Goal: Task Accomplishment & Management: Manage account settings

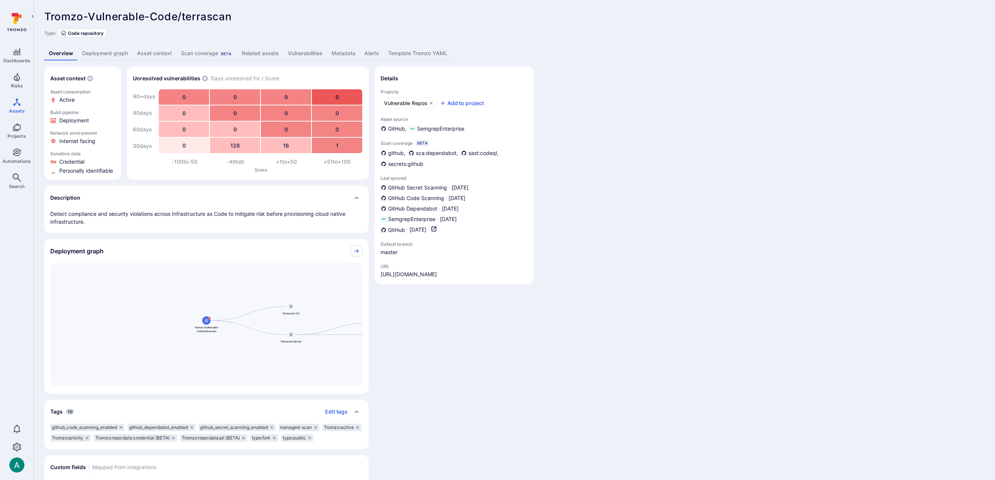
click at [114, 55] on link "Deployment graph" at bounding box center [105, 54] width 55 height 14
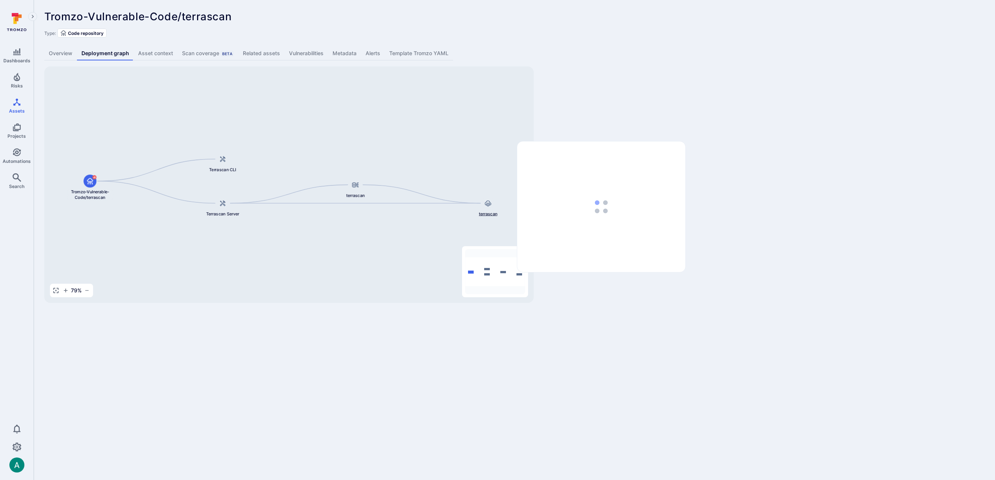
click at [489, 202] on icon at bounding box center [487, 203] width 7 height 7
click at [665, 146] on button "View" at bounding box center [670, 146] width 20 height 7
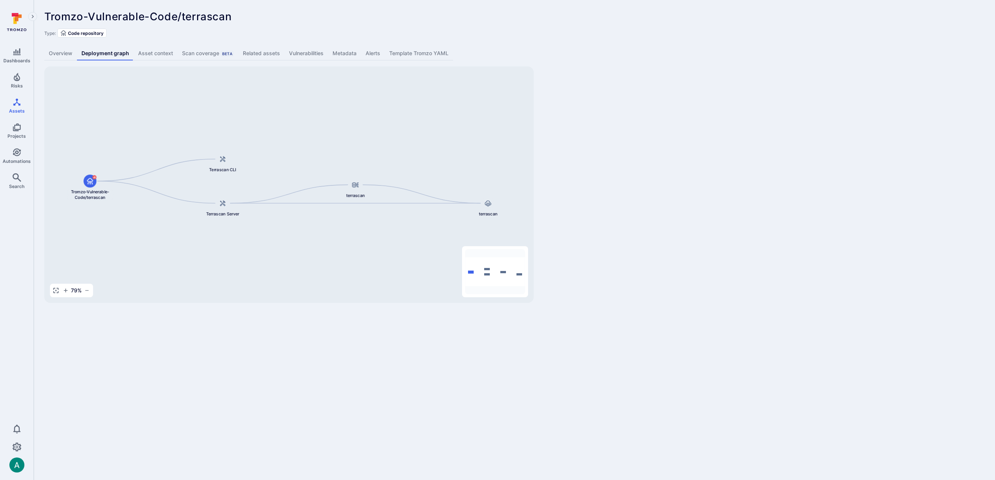
click at [297, 52] on link "Vulnerabilities" at bounding box center [306, 54] width 44 height 14
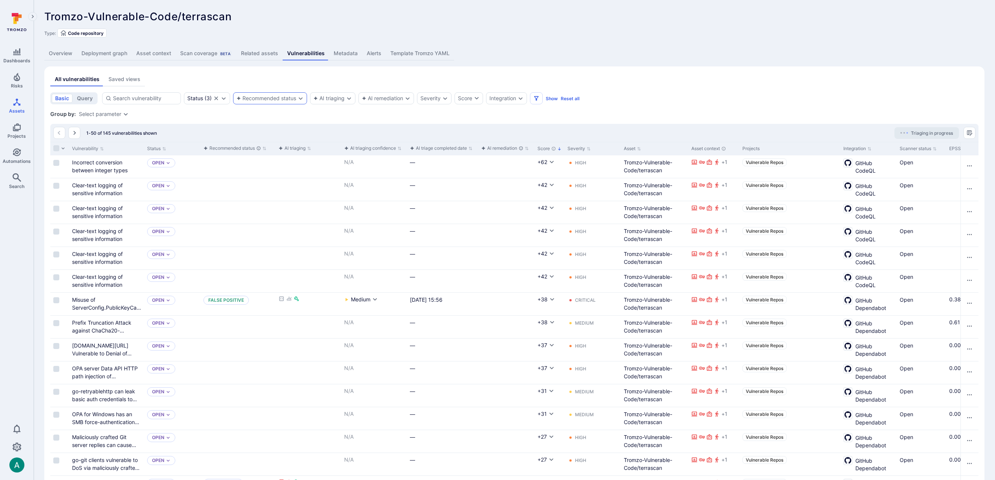
click at [286, 98] on div "Recommended status" at bounding box center [266, 98] width 60 height 6
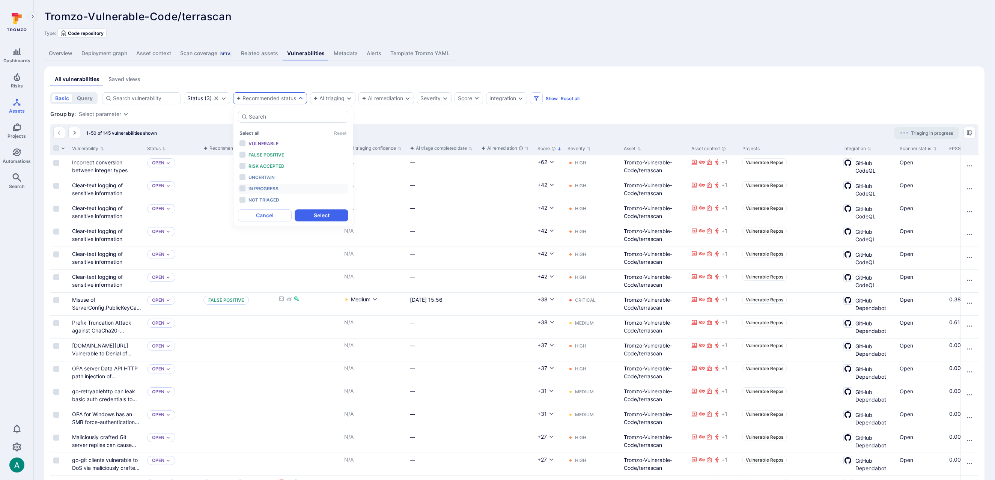
click at [262, 187] on span "In progress" at bounding box center [263, 189] width 30 height 6
click at [322, 214] on button "Select" at bounding box center [322, 215] width 54 height 12
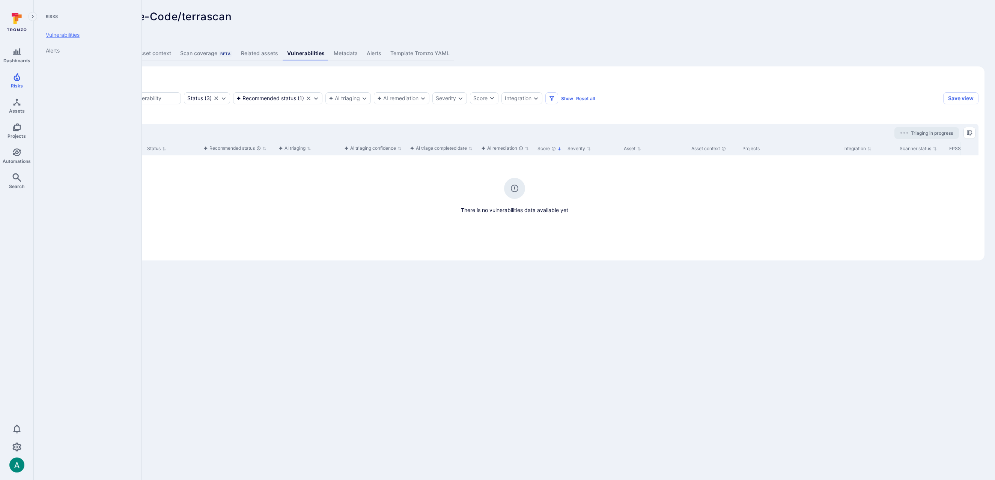
click at [64, 32] on link "Vulnerabilities" at bounding box center [86, 35] width 93 height 16
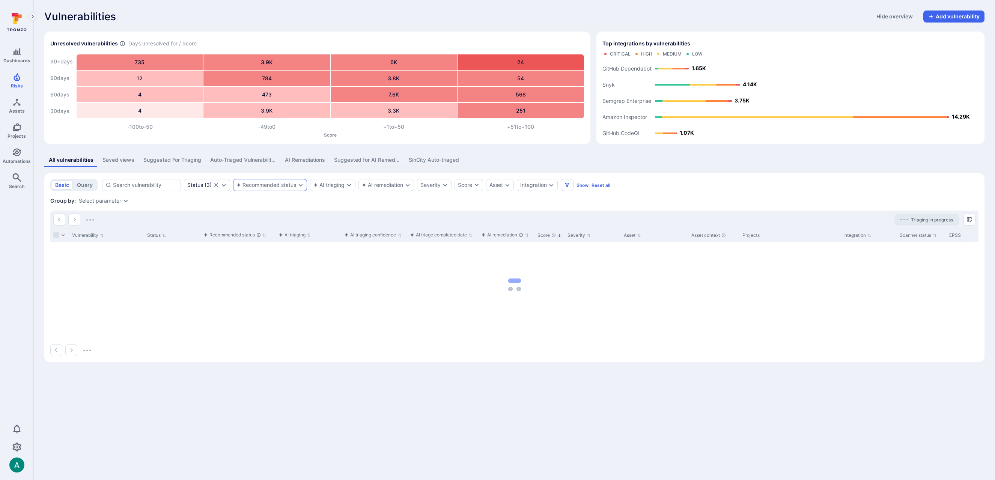
click at [265, 183] on div "Recommended status" at bounding box center [266, 185] width 60 height 6
click at [270, 276] on span "In progress" at bounding box center [263, 275] width 30 height 6
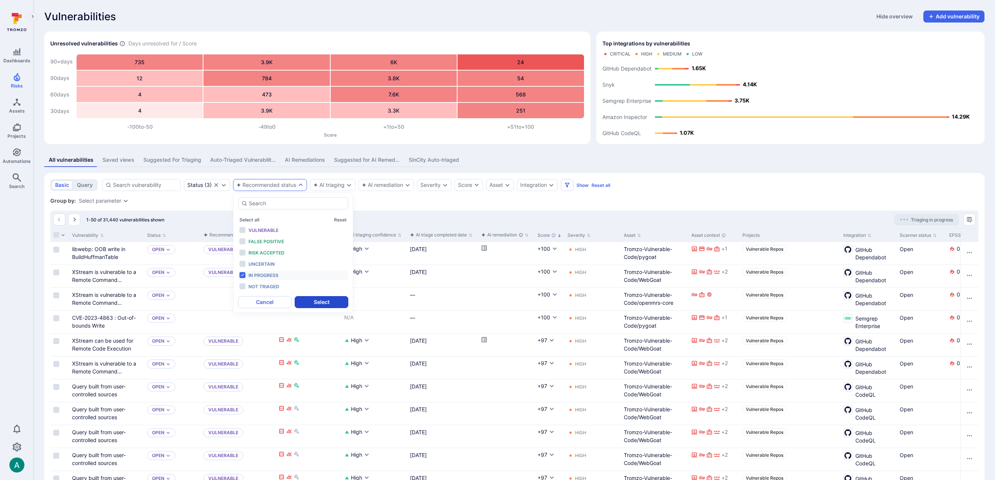
click at [320, 302] on button "Select" at bounding box center [322, 302] width 54 height 12
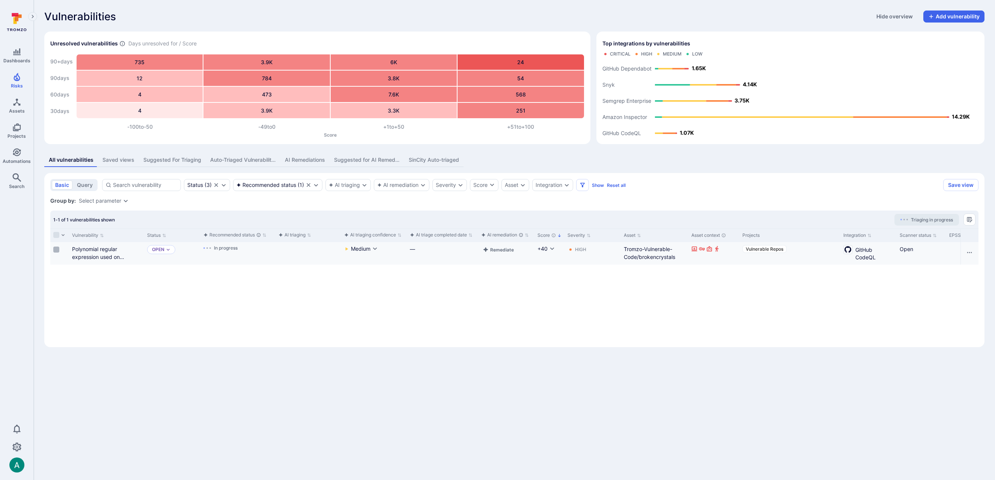
click at [57, 249] on input "Select row" at bounding box center [56, 250] width 6 height 6
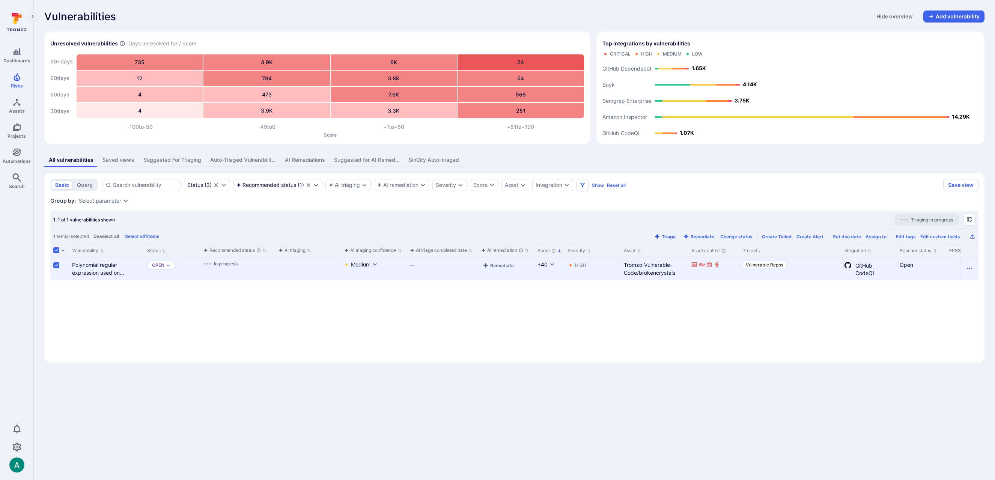
click at [674, 237] on button "Triage" at bounding box center [665, 237] width 24 height 6
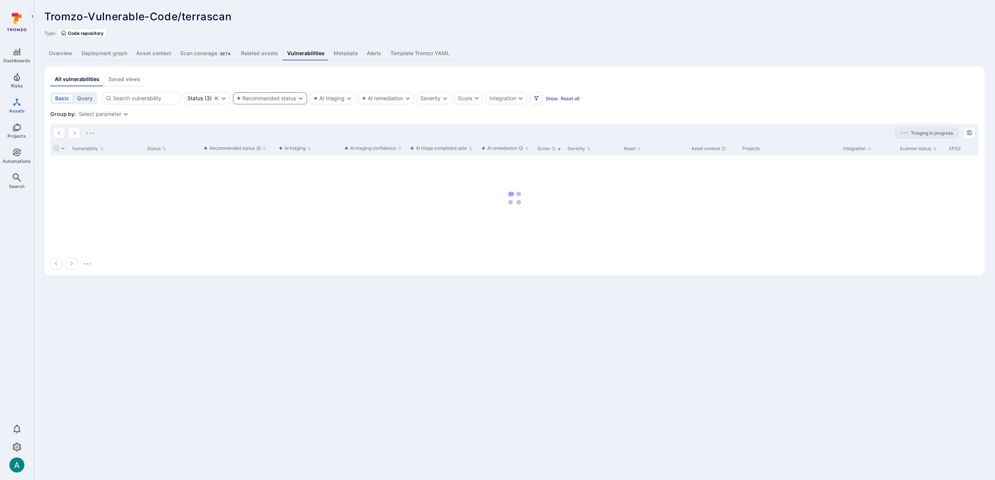
click at [286, 98] on div "Recommended status" at bounding box center [266, 98] width 60 height 6
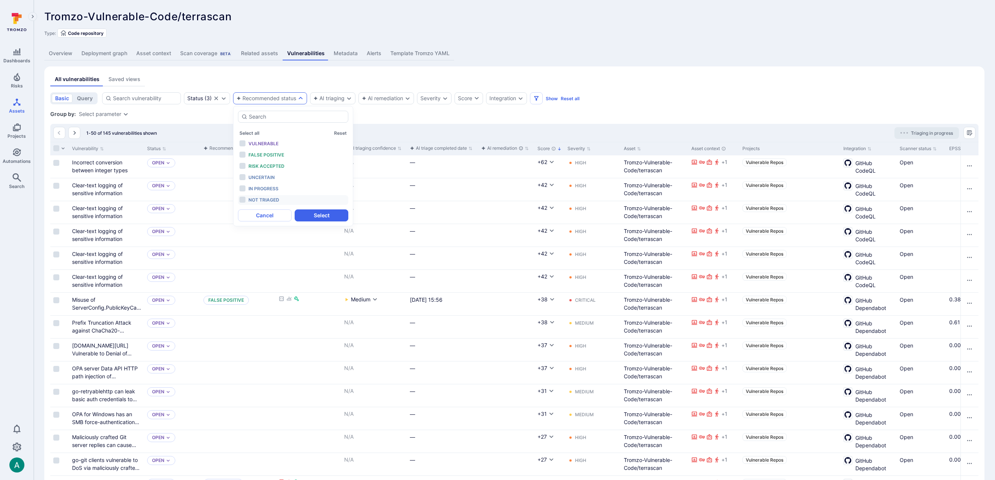
click at [271, 199] on span "Not triaged" at bounding box center [263, 200] width 31 height 6
click at [329, 215] on button "Select" at bounding box center [322, 215] width 54 height 12
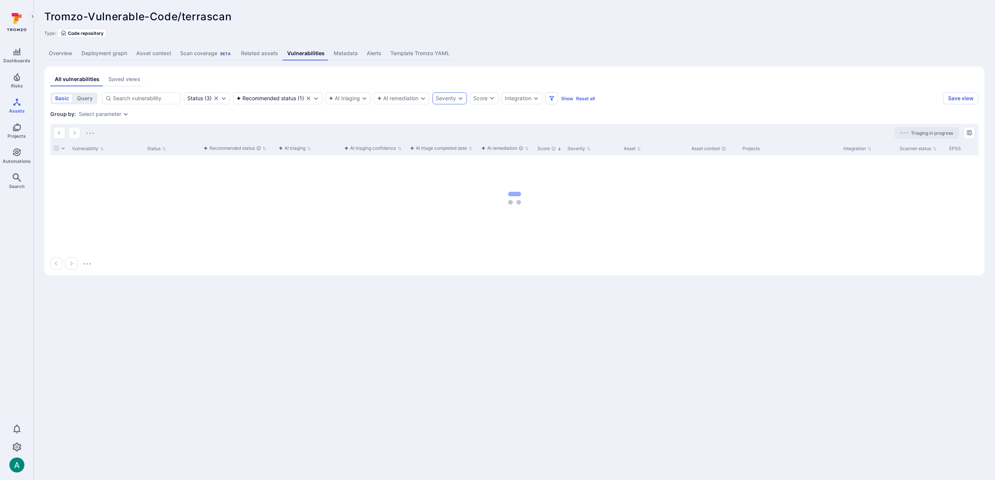
click at [442, 100] on div "Severity" at bounding box center [446, 98] width 20 height 6
click at [454, 144] on li "Critical" at bounding box center [493, 143] width 110 height 9
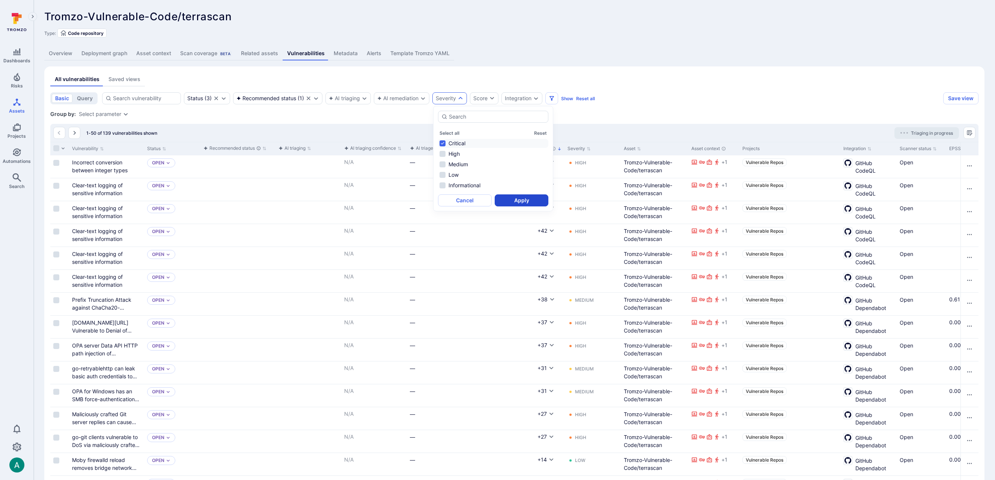
click at [512, 200] on button "Apply" at bounding box center [522, 200] width 54 height 12
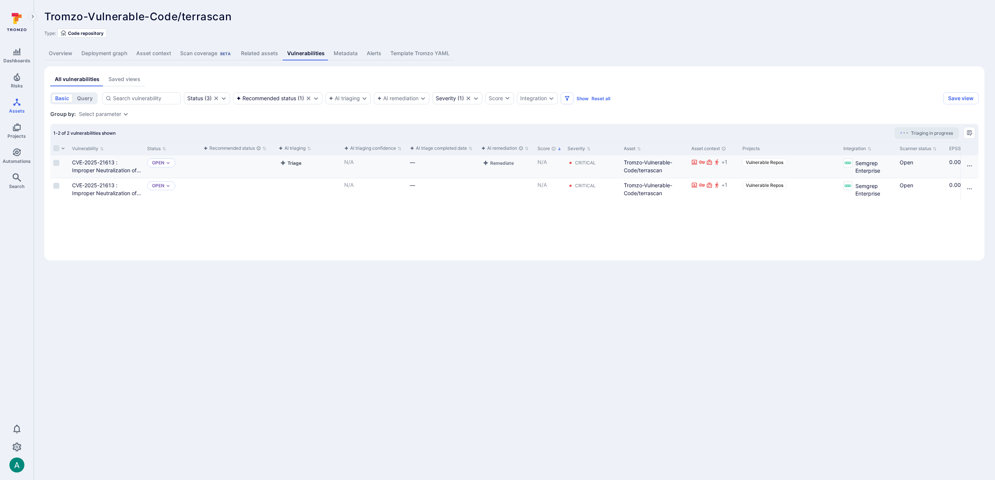
click at [289, 163] on button "Triage" at bounding box center [290, 162] width 24 height 9
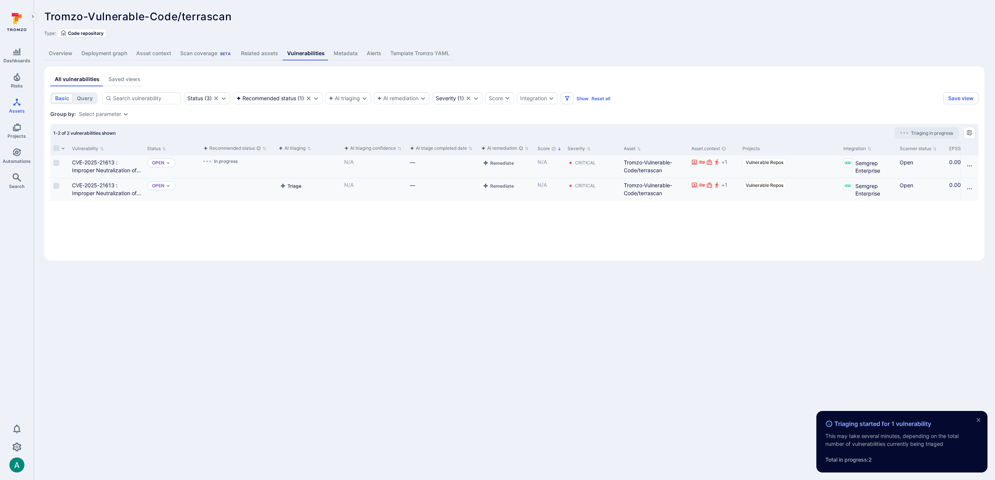
click at [297, 185] on button "Triage" at bounding box center [290, 185] width 24 height 9
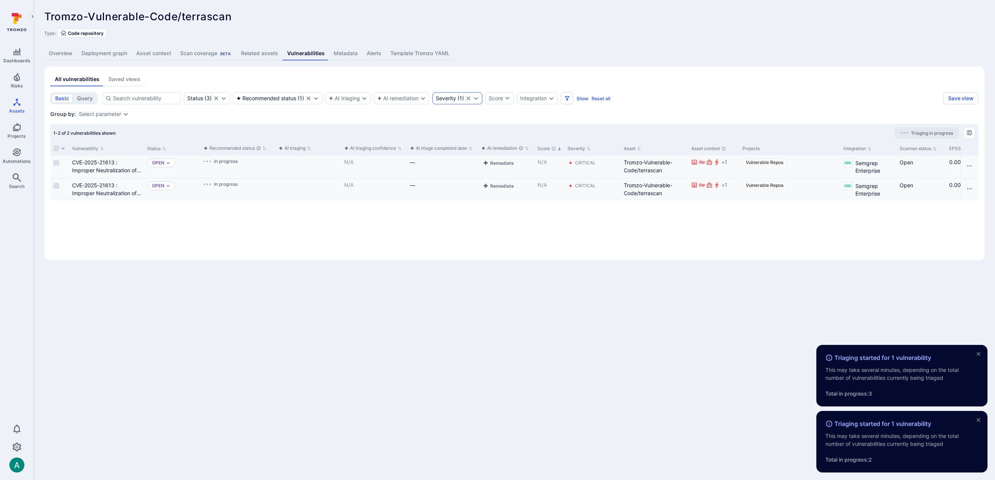
click at [463, 99] on div "Severity ( 1 )" at bounding box center [450, 98] width 28 height 6
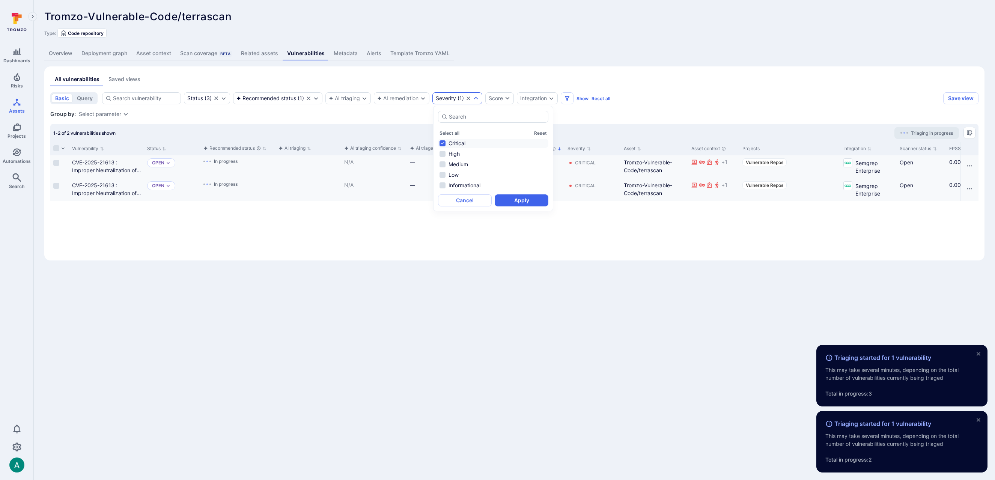
click at [461, 145] on li "Critical" at bounding box center [493, 143] width 110 height 9
drag, startPoint x: 451, startPoint y: 155, endPoint x: 468, endPoint y: 162, distance: 18.1
click at [451, 155] on li "High" at bounding box center [493, 153] width 110 height 9
click at [517, 200] on button "Apply" at bounding box center [522, 200] width 54 height 12
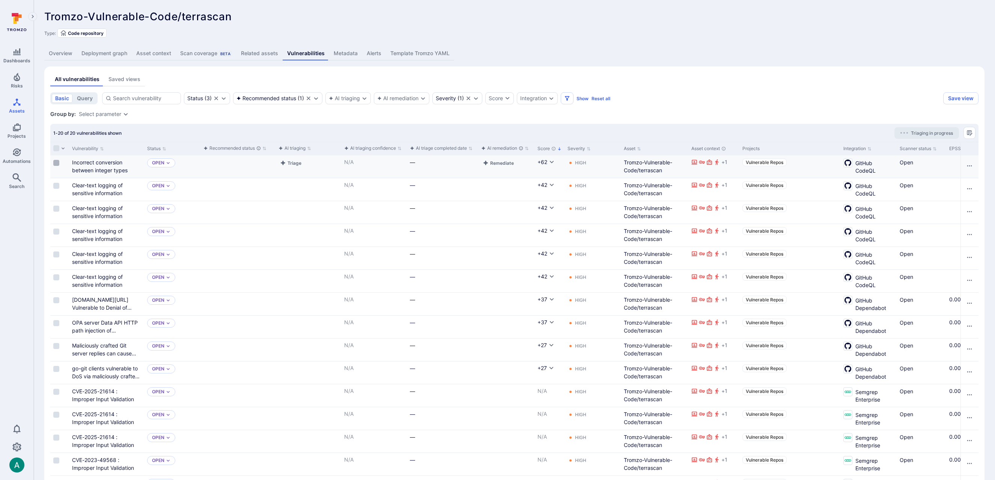
click at [55, 164] on input "Select row" at bounding box center [56, 163] width 6 height 6
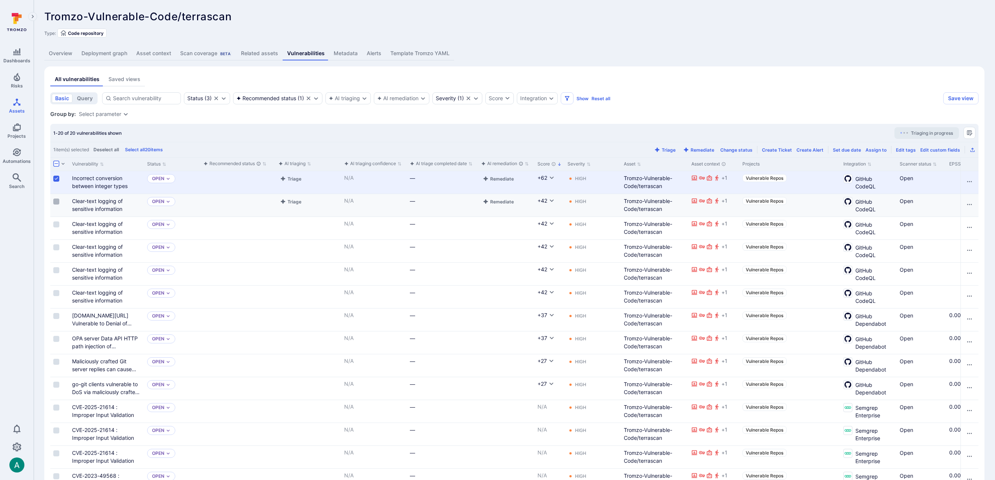
click at [57, 202] on input "Select row" at bounding box center [56, 202] width 6 height 6
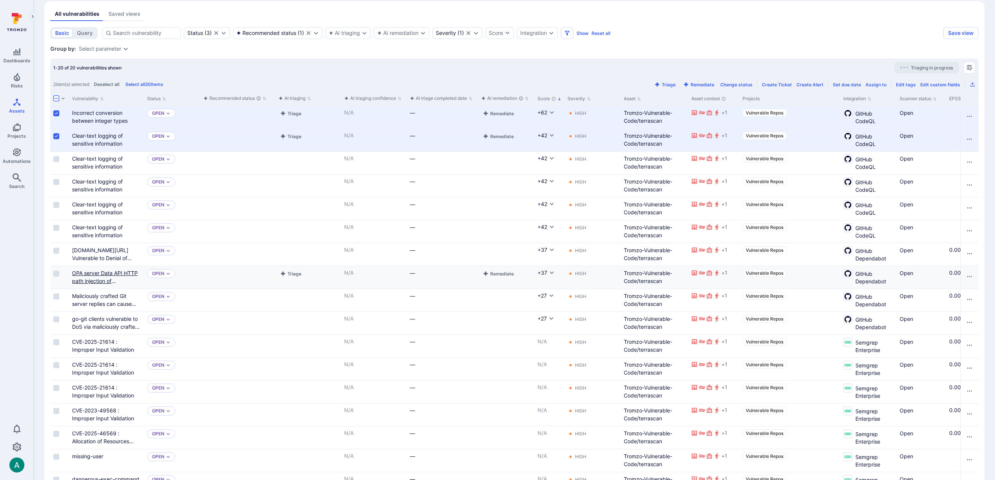
scroll to position [66, 0]
click at [57, 251] on input "Select row" at bounding box center [56, 250] width 6 height 6
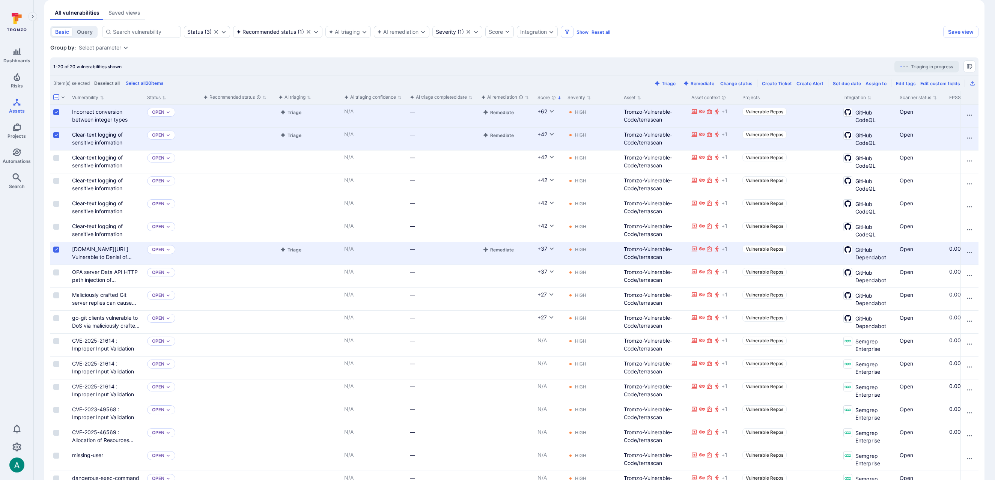
scroll to position [65, 0]
click at [56, 272] on input "Select row" at bounding box center [56, 273] width 6 height 6
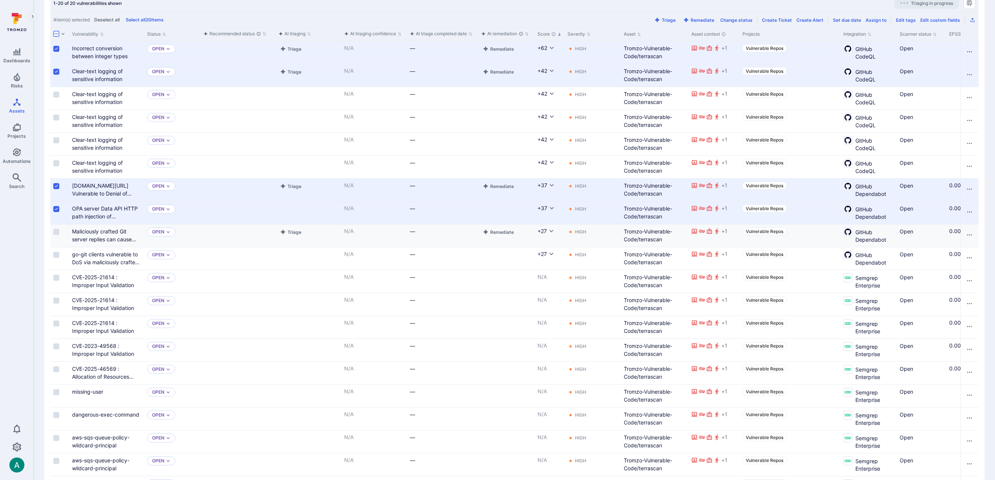
scroll to position [127, 0]
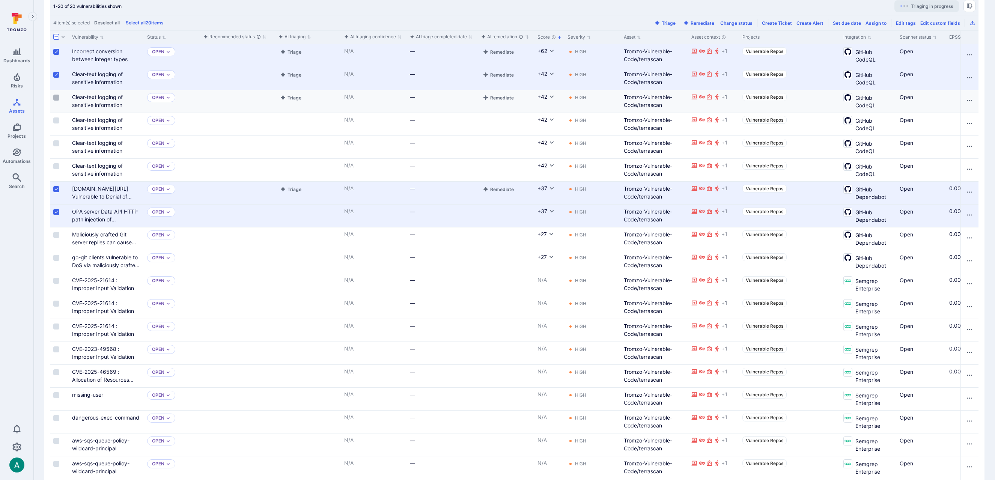
click at [58, 98] on input "Select row" at bounding box center [56, 98] width 6 height 6
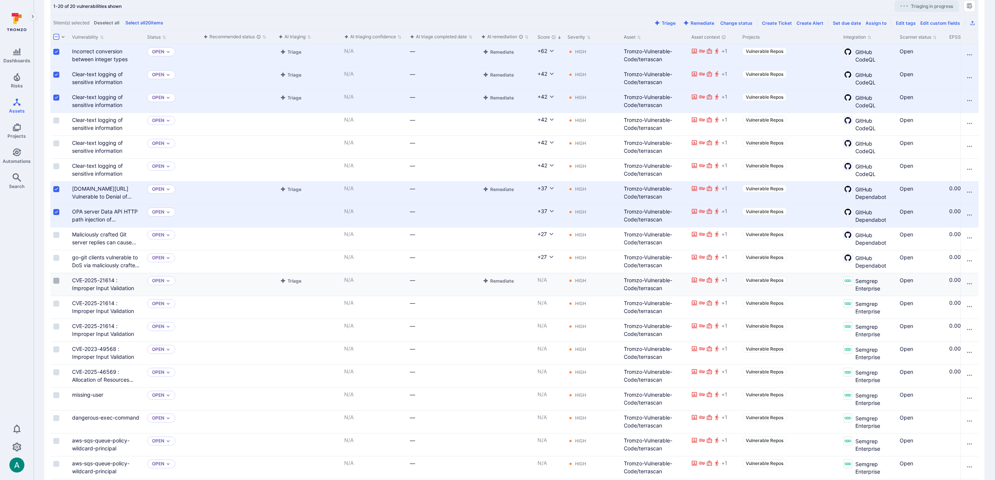
click at [57, 281] on input "Select row" at bounding box center [56, 281] width 6 height 6
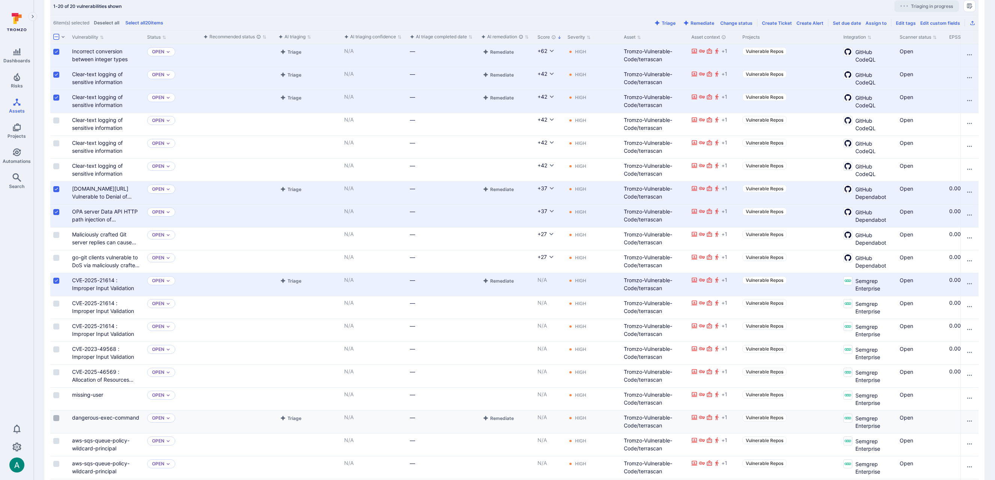
click at [56, 417] on input "Select row" at bounding box center [56, 418] width 6 height 6
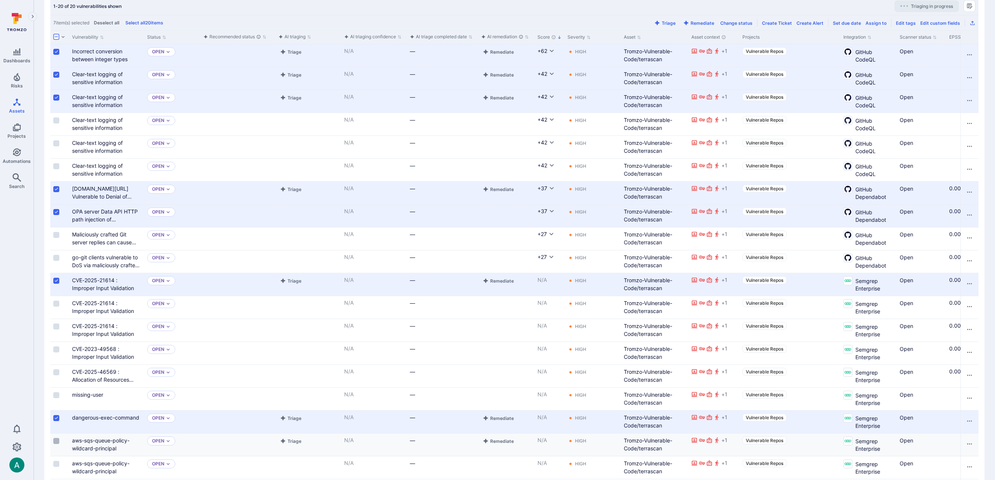
click at [57, 441] on input "Select row" at bounding box center [56, 441] width 6 height 6
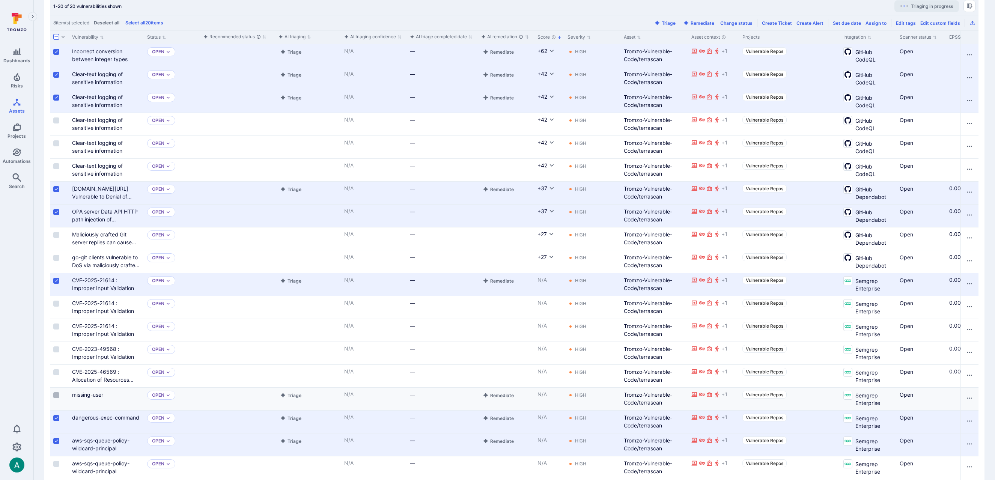
click at [56, 395] on input "Select row" at bounding box center [56, 395] width 6 height 6
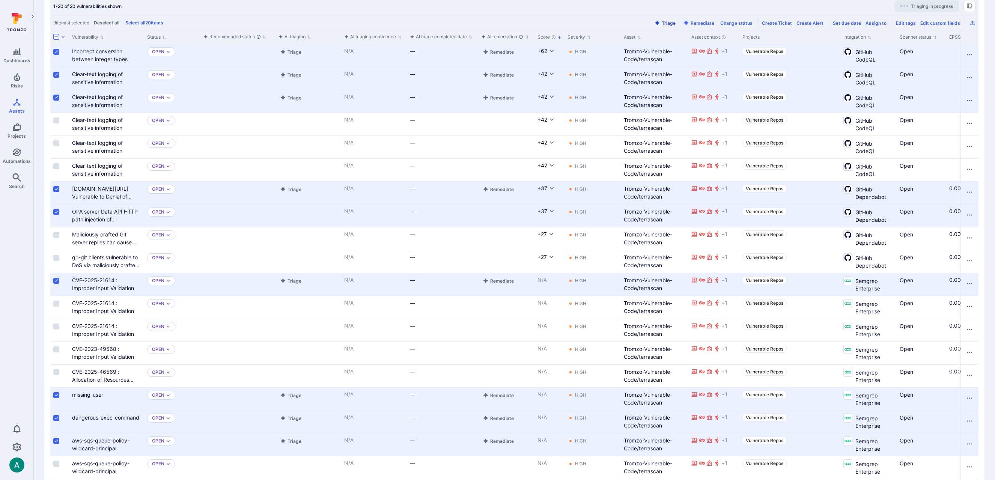
click at [671, 23] on button "Triage" at bounding box center [665, 23] width 24 height 6
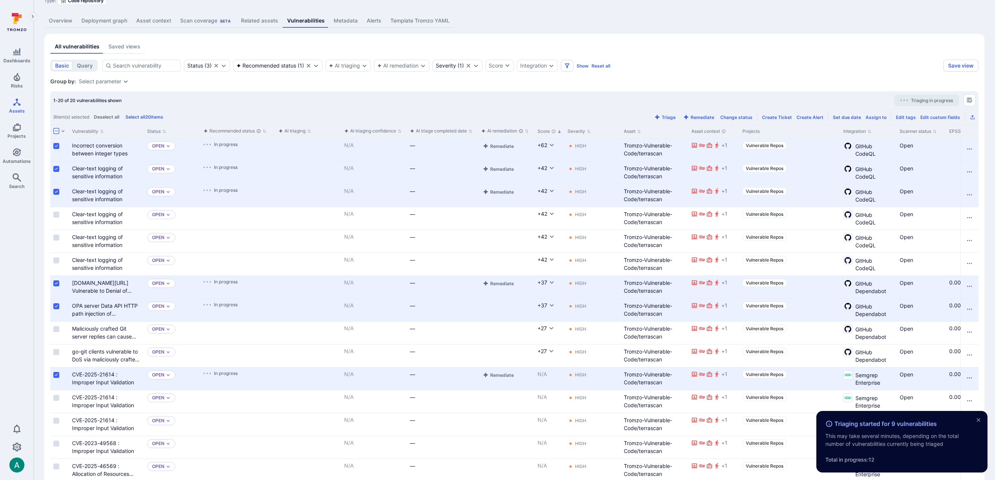
scroll to position [0, 0]
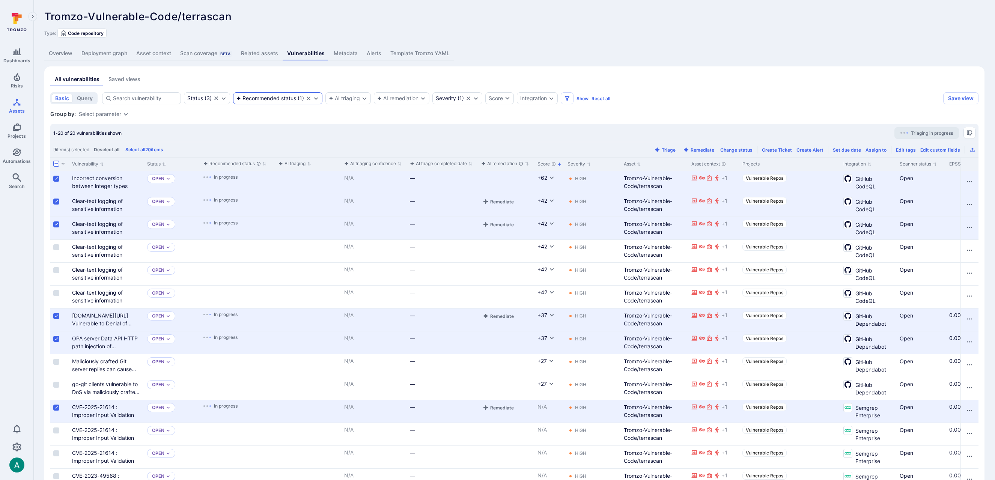
click at [302, 96] on div "Recommended status ( 1 )" at bounding box center [270, 98] width 68 height 6
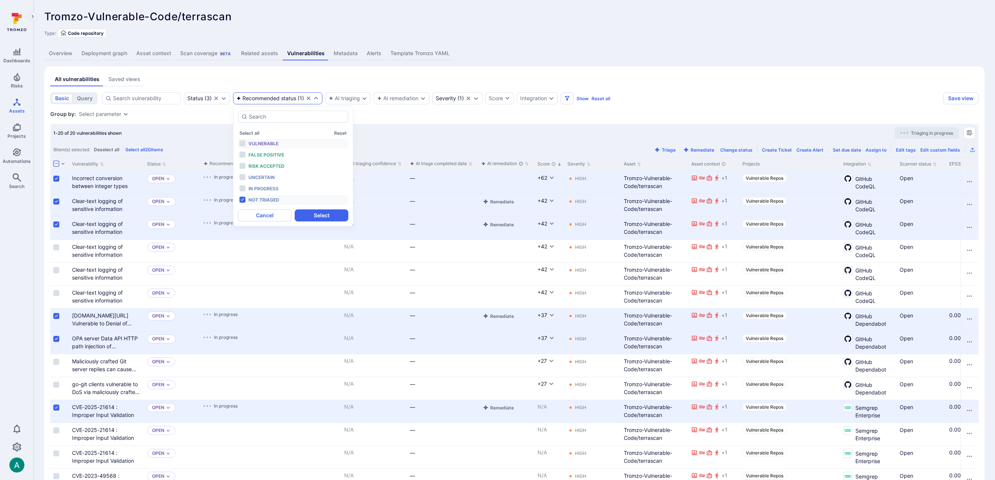
click at [268, 142] on span "Vulnerable" at bounding box center [263, 144] width 30 height 6
click at [266, 152] on span "False positive" at bounding box center [266, 155] width 36 height 6
click at [265, 167] on span "Risk accepted" at bounding box center [266, 166] width 36 height 6
drag, startPoint x: 269, startPoint y: 198, endPoint x: 298, endPoint y: 208, distance: 30.0
click at [269, 198] on span "Not triaged" at bounding box center [263, 200] width 31 height 6
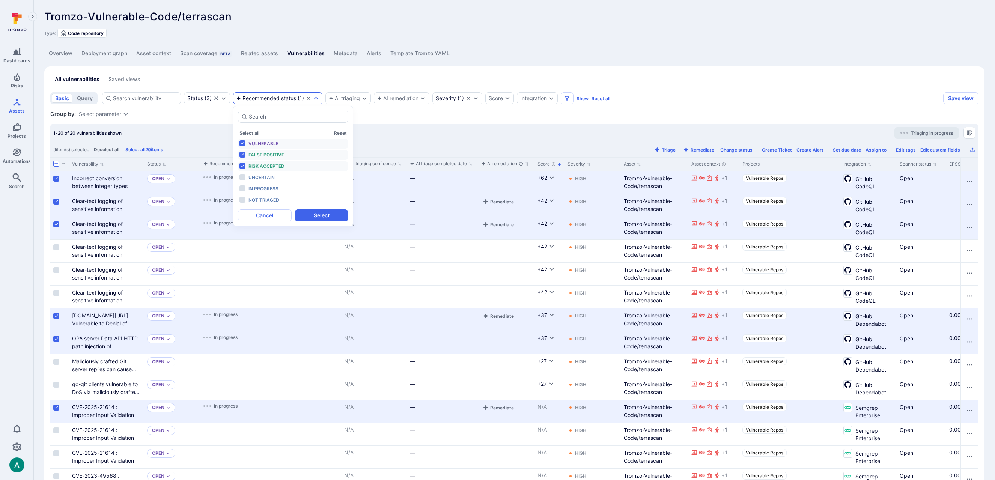
click at [317, 215] on button "Select" at bounding box center [322, 215] width 54 height 12
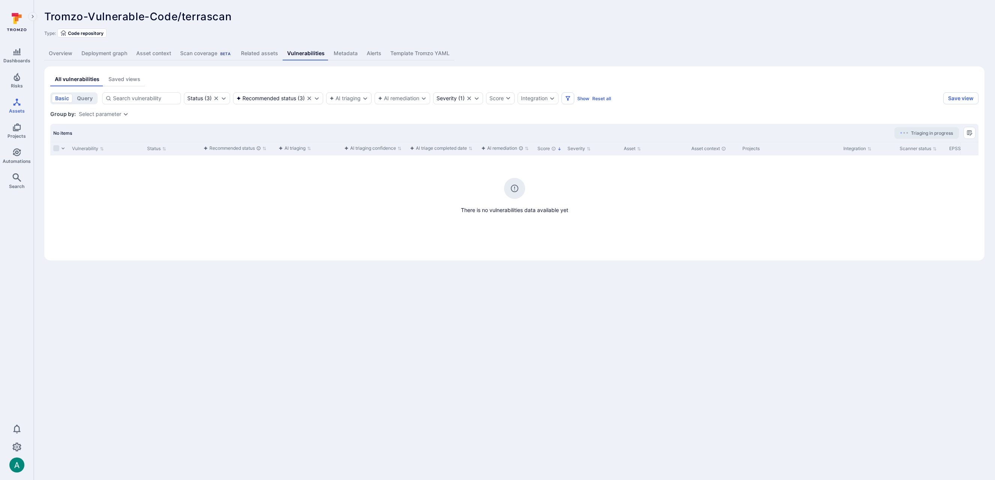
click at [487, 80] on div "All vulnerabilities Saved views" at bounding box center [514, 79] width 928 height 14
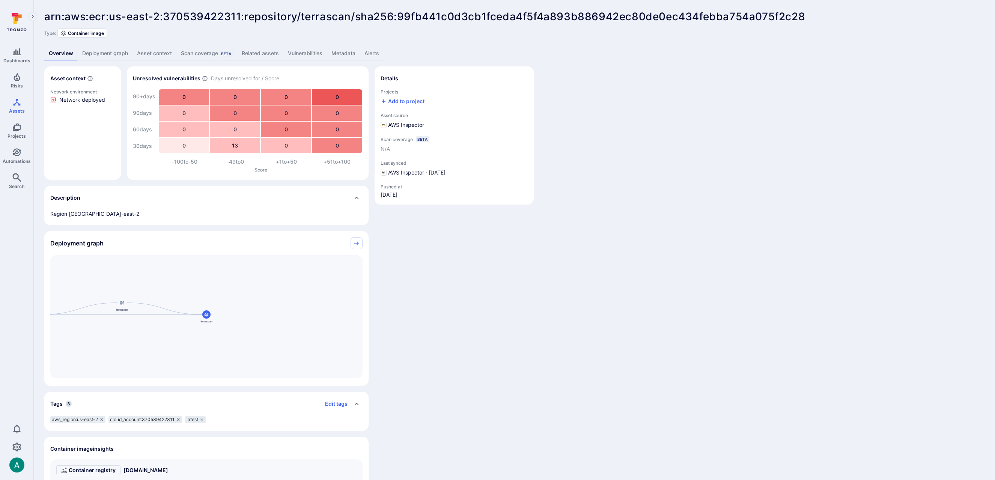
click at [108, 54] on link "Deployment graph" at bounding box center [105, 54] width 55 height 14
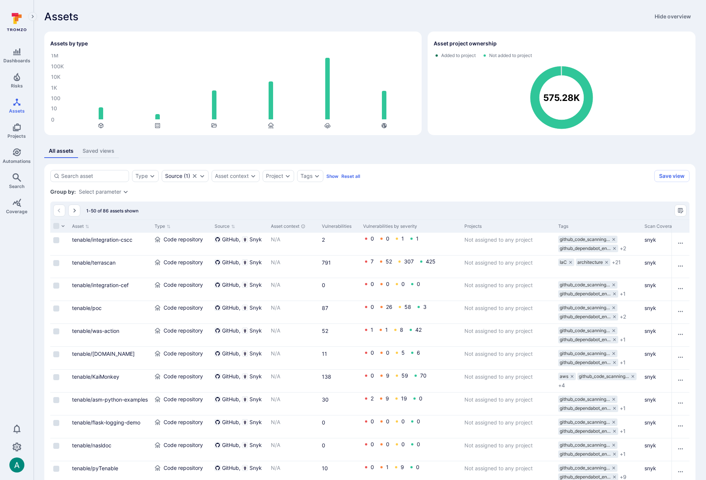
scroll to position [926, 0]
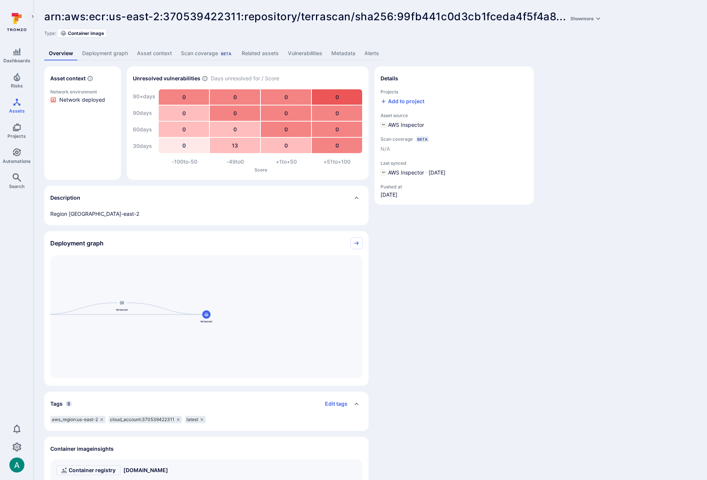
click at [295, 50] on link "Vulnerabilities" at bounding box center [305, 54] width 44 height 14
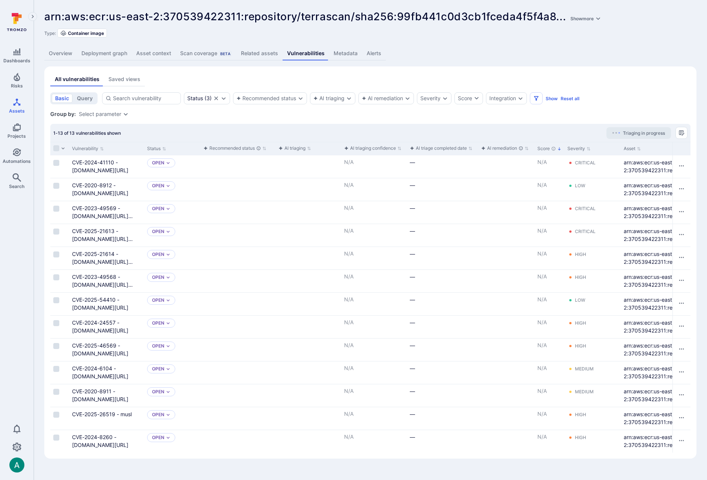
click at [122, 83] on div "Saved views" at bounding box center [124, 79] width 32 height 8
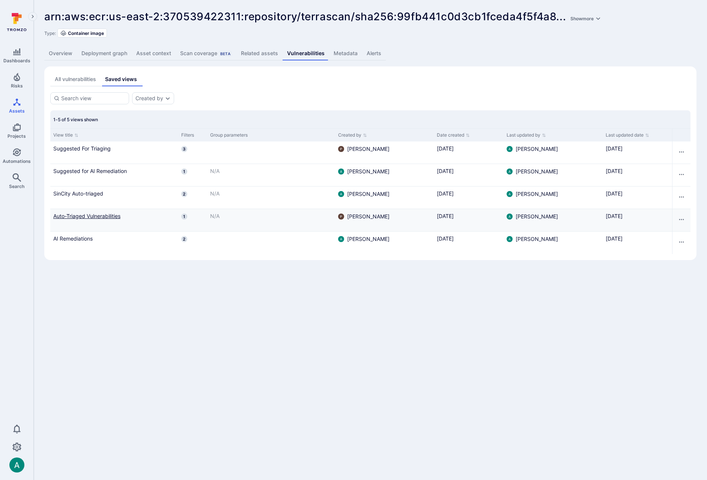
click at [102, 213] on link "Auto-Triaged Vulnerabilities" at bounding box center [114, 216] width 122 height 8
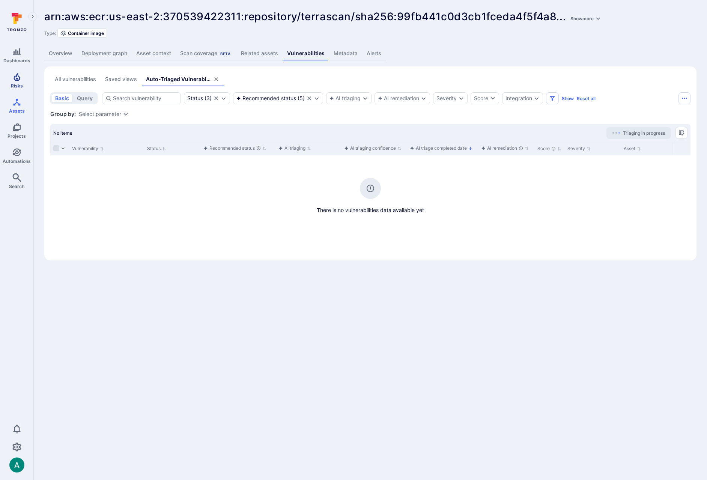
click at [16, 81] on icon "Risks" at bounding box center [17, 77] width 6 height 8
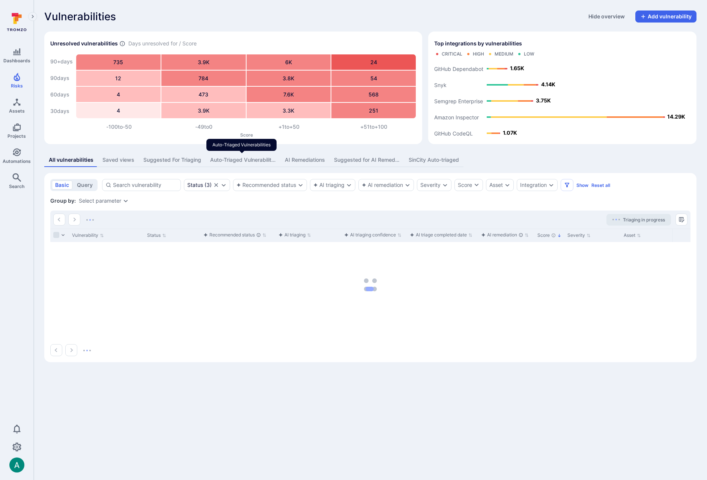
click at [253, 158] on div "Auto-Triaged Vulnerabilities" at bounding box center [243, 160] width 66 height 8
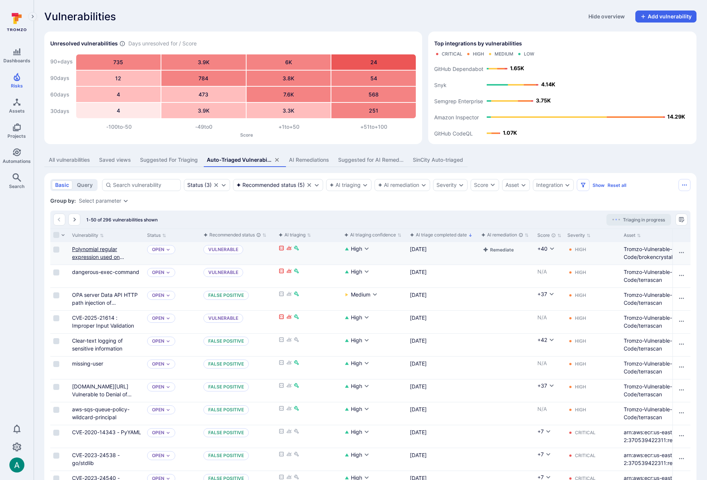
click at [101, 248] on link "Polynomial regular expression used on uncontrolled data" at bounding box center [98, 257] width 52 height 22
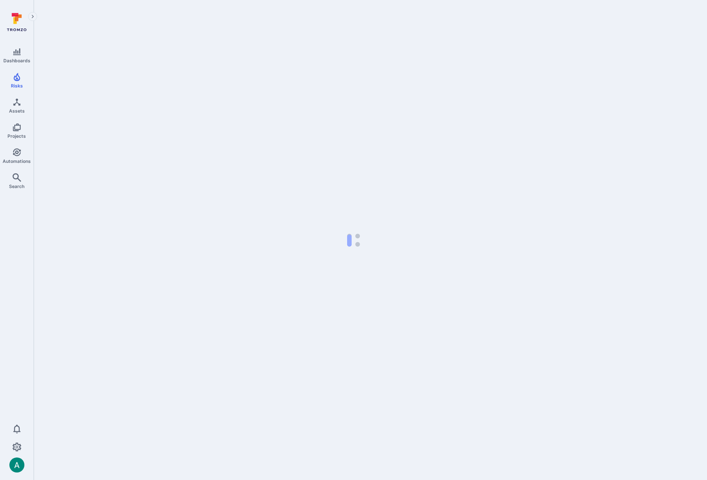
click at [101, 252] on body "Dashboards Risks Assets Projects Automations Search 0 Risks Vulnerabilities Ale…" at bounding box center [353, 240] width 707 height 480
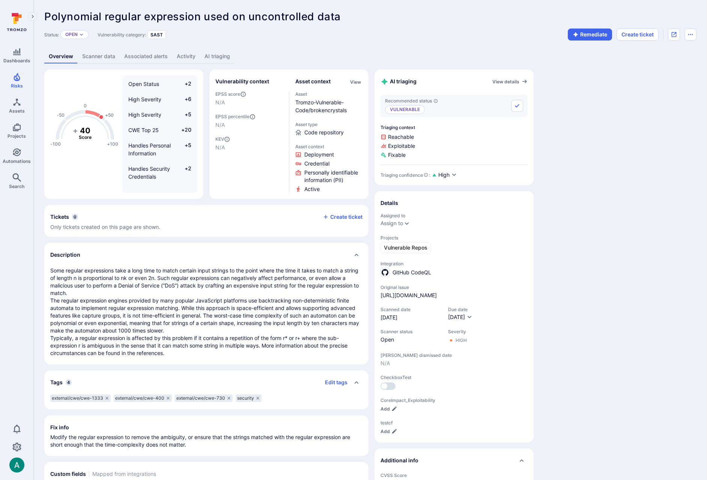
click at [216, 58] on link "AI triaging" at bounding box center [217, 57] width 35 height 14
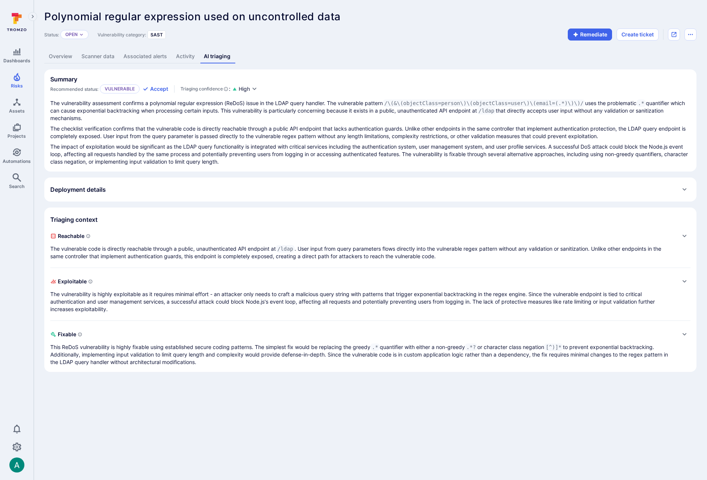
click at [109, 194] on div "Deployment details" at bounding box center [370, 189] width 640 height 12
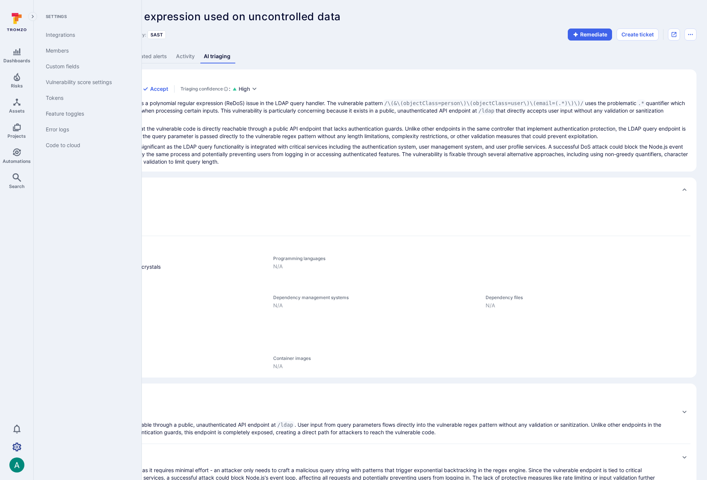
click at [21, 448] on link "Settings" at bounding box center [16, 446] width 33 height 15
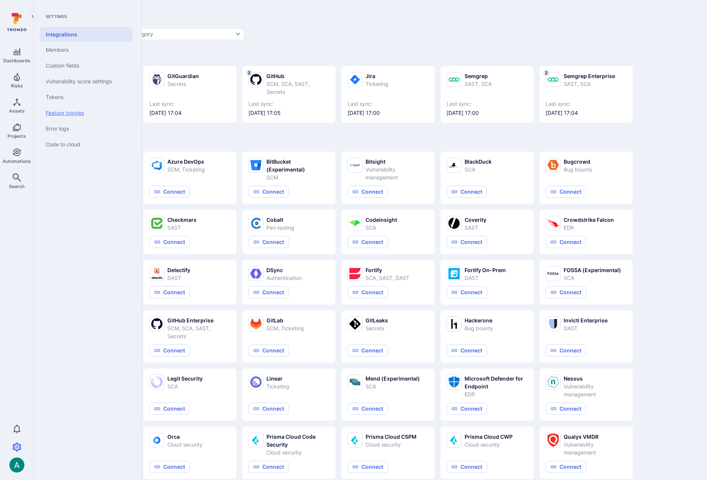
click at [66, 114] on link "Feature toggles" at bounding box center [86, 113] width 93 height 16
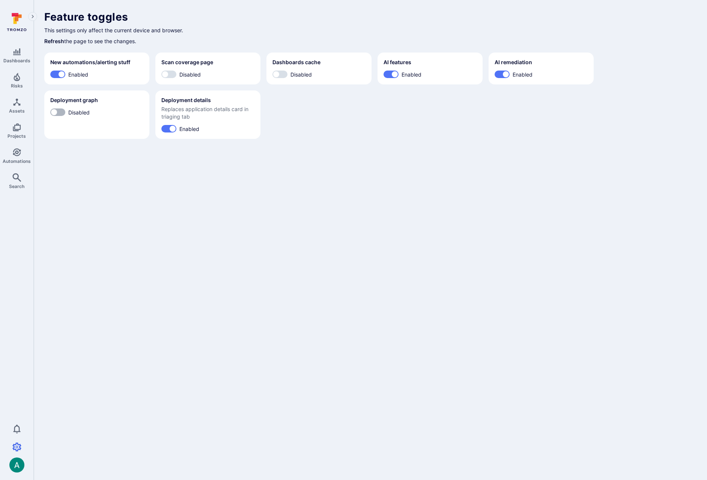
click at [60, 114] on input "Disabled" at bounding box center [54, 112] width 23 height 8
checkbox input "true"
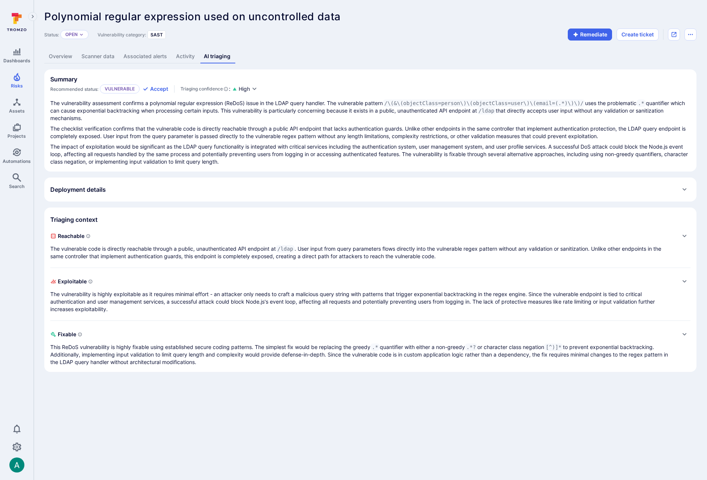
click at [97, 194] on div "Deployment details" at bounding box center [78, 189] width 56 height 12
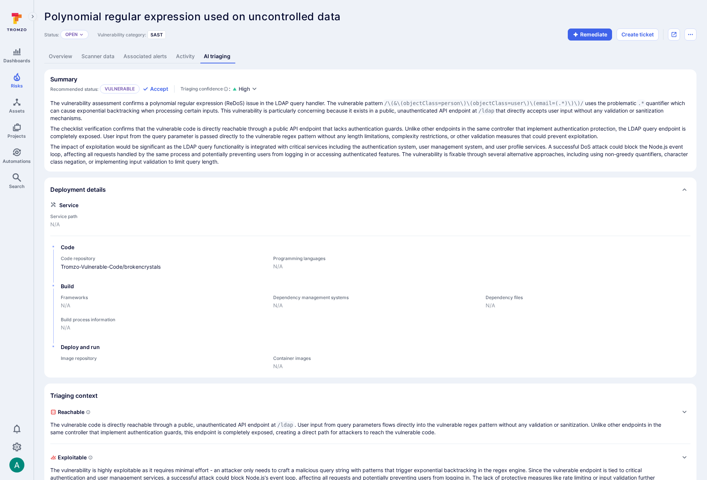
click at [101, 191] on h2 "Deployment details" at bounding box center [78, 190] width 56 height 8
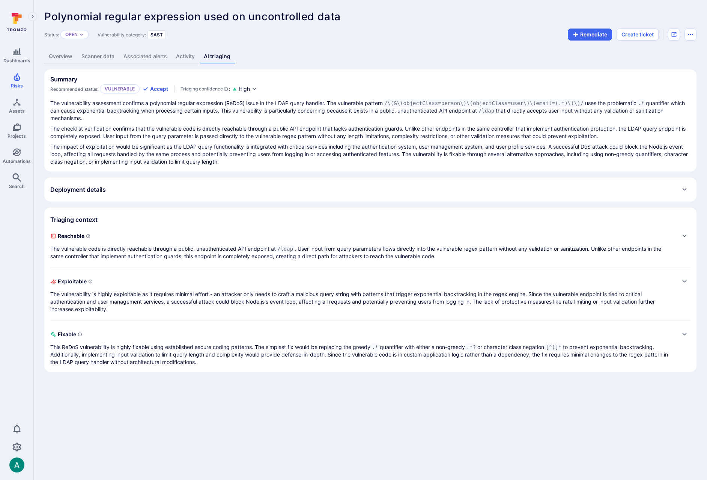
click at [66, 58] on link "Overview" at bounding box center [60, 57] width 33 height 14
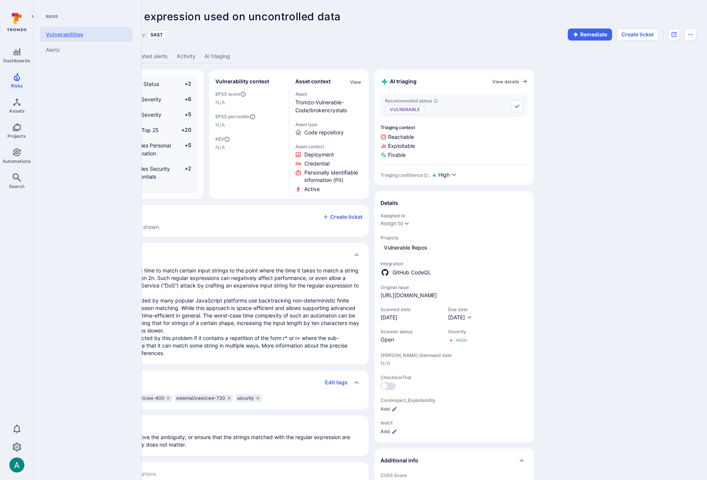
click at [56, 38] on link "Vulnerabilities" at bounding box center [86, 34] width 93 height 15
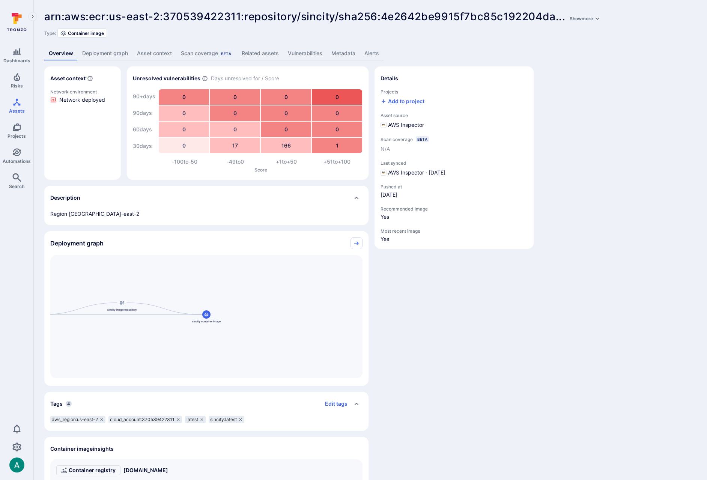
click at [301, 54] on link "Vulnerabilities" at bounding box center [305, 54] width 44 height 14
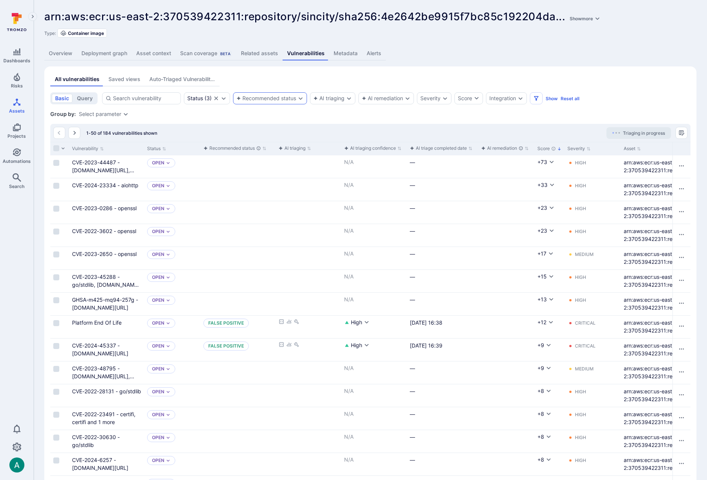
click at [273, 98] on div "Recommended status" at bounding box center [266, 98] width 60 height 6
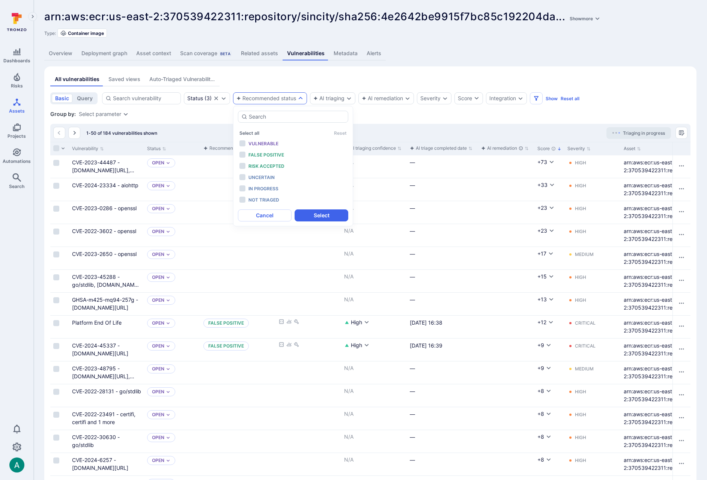
click at [597, 22] on link "Show more" at bounding box center [585, 16] width 34 height 13
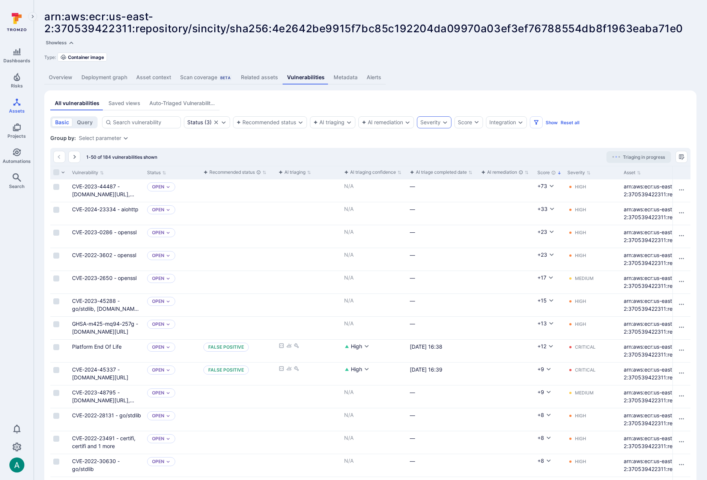
click at [437, 121] on div "Severity" at bounding box center [430, 122] width 20 height 6
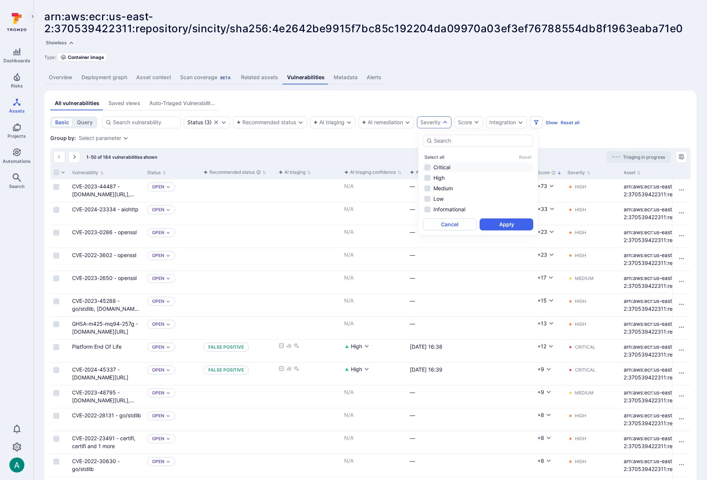
click at [454, 167] on li "Critical" at bounding box center [478, 167] width 110 height 9
click at [452, 177] on li "High" at bounding box center [478, 177] width 110 height 9
click at [508, 224] on button "Apply" at bounding box center [507, 224] width 54 height 12
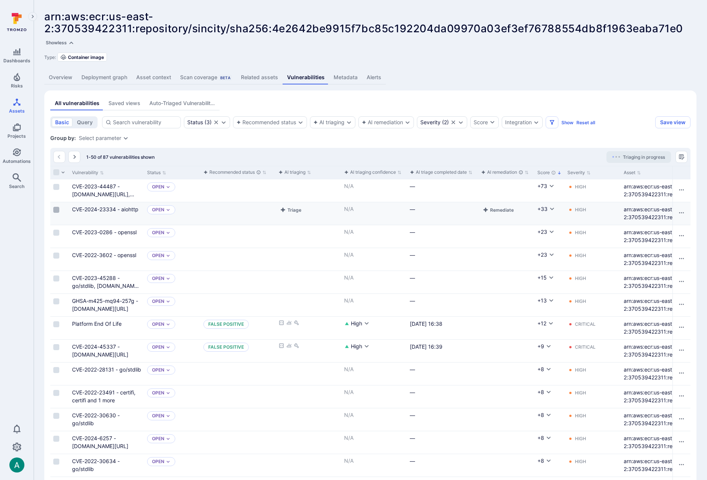
click at [56, 210] on input "Select row" at bounding box center [56, 210] width 6 height 6
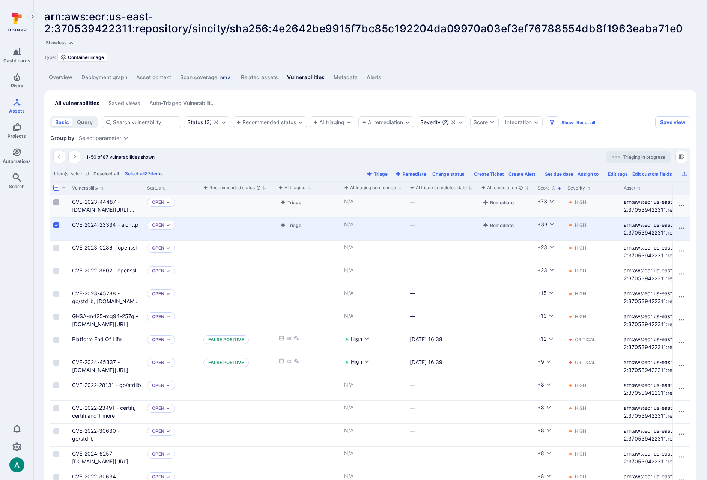
click at [54, 203] on input "Select row" at bounding box center [56, 202] width 6 height 6
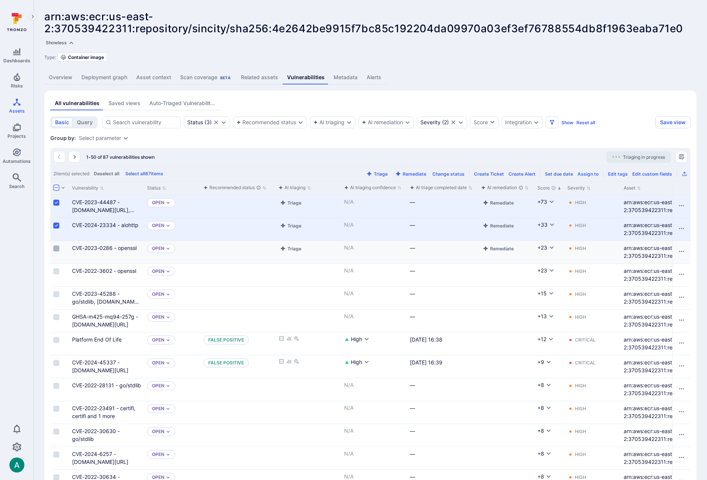
click at [57, 247] on input "Select row" at bounding box center [56, 248] width 6 height 6
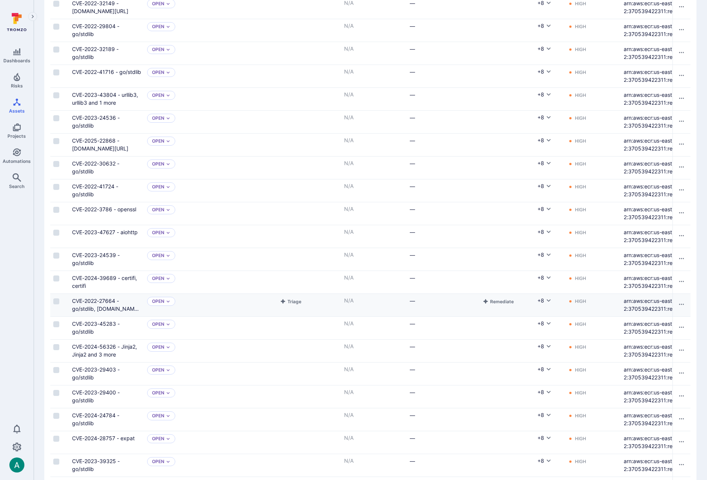
scroll to position [553, 0]
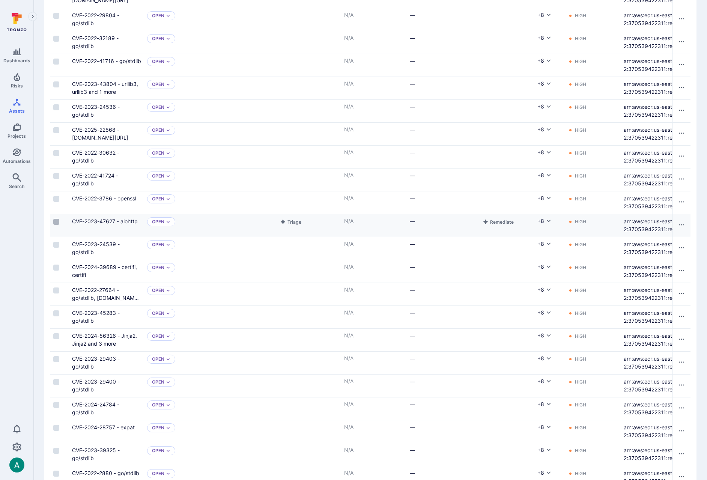
click at [57, 222] on input "Select row" at bounding box center [56, 222] width 6 height 6
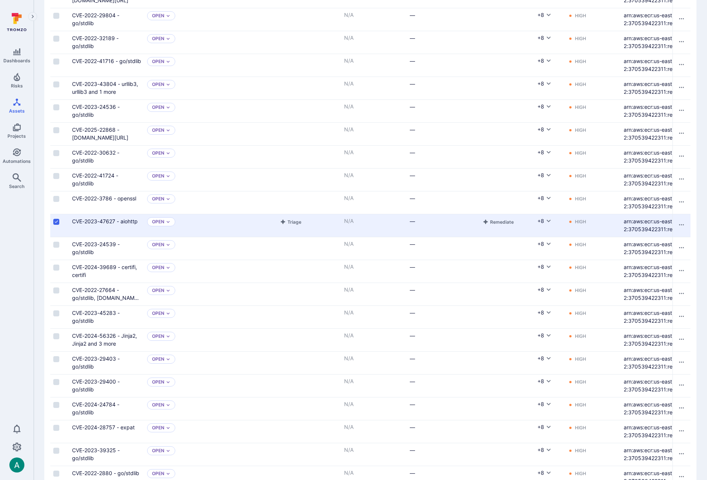
scroll to position [0, 0]
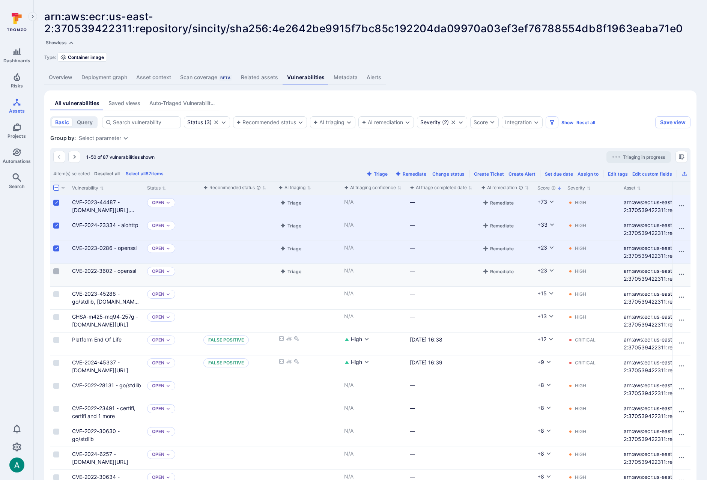
click at [57, 271] on input "Select row" at bounding box center [56, 271] width 6 height 6
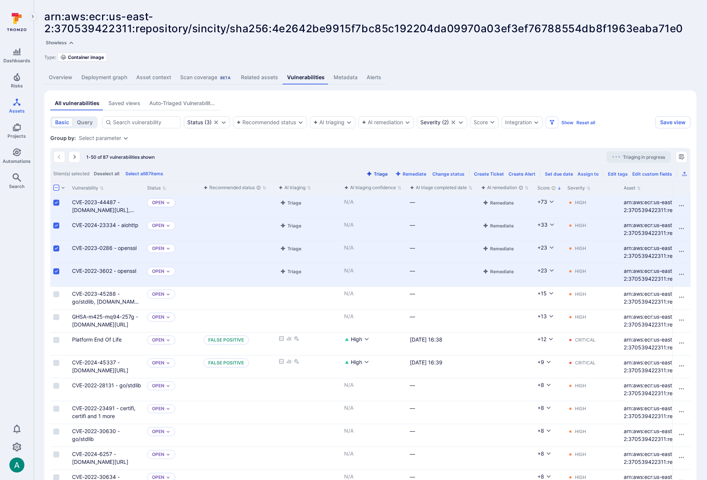
click at [380, 173] on button "Triage" at bounding box center [377, 174] width 24 height 6
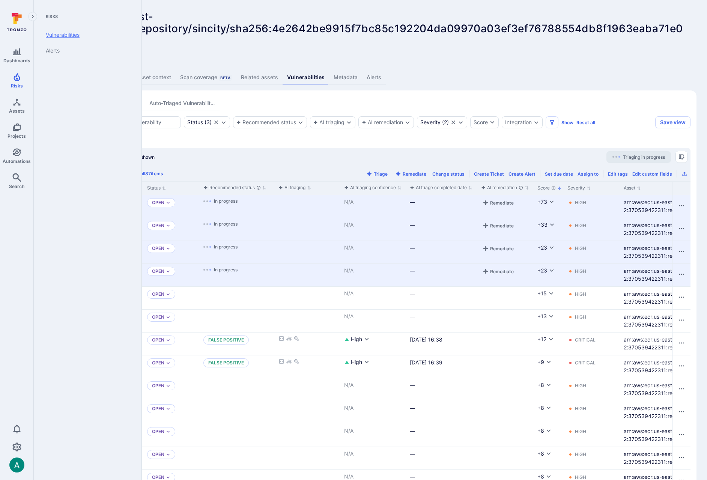
click at [72, 32] on link "Vulnerabilities" at bounding box center [86, 35] width 93 height 16
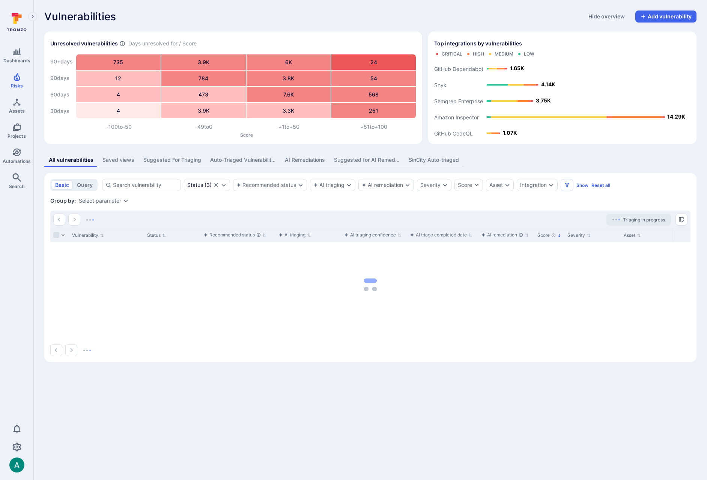
click at [248, 161] on div "Auto-Triaged Vulnerabilities" at bounding box center [243, 160] width 66 height 8
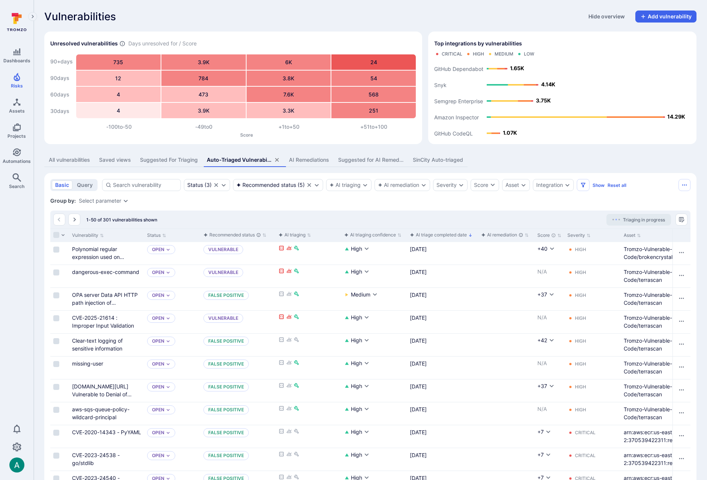
click at [111, 202] on div "Select parameter" at bounding box center [100, 201] width 42 height 6
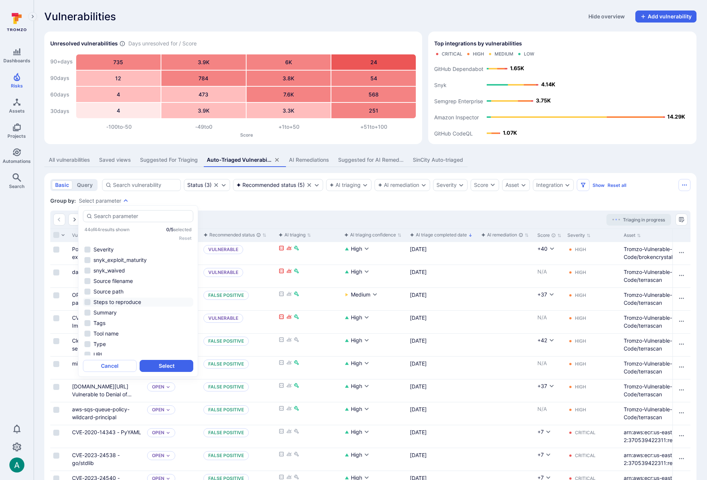
scroll to position [349, 0]
click at [104, 298] on li "Type" at bounding box center [138, 298] width 110 height 9
click at [169, 363] on button "Select" at bounding box center [167, 366] width 54 height 12
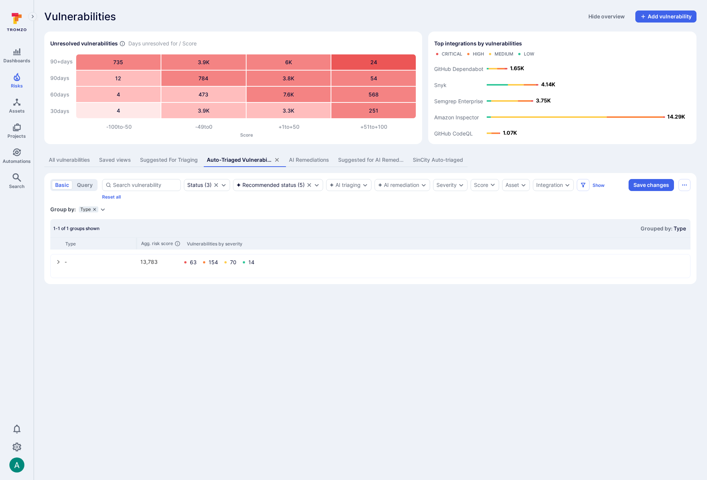
click at [93, 209] on icon "grouping parameters" at bounding box center [94, 209] width 3 height 3
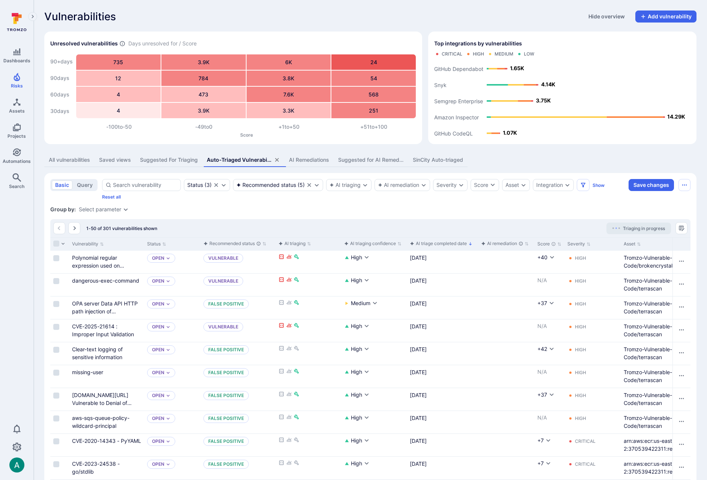
click at [105, 206] on div "Select parameter" at bounding box center [100, 209] width 42 height 6
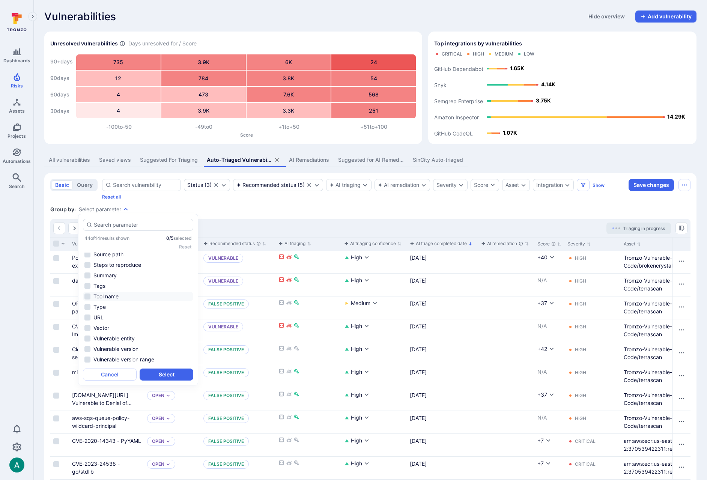
click at [125, 292] on li "Tool name" at bounding box center [138, 296] width 110 height 9
click at [175, 377] on button "Select" at bounding box center [167, 374] width 54 height 12
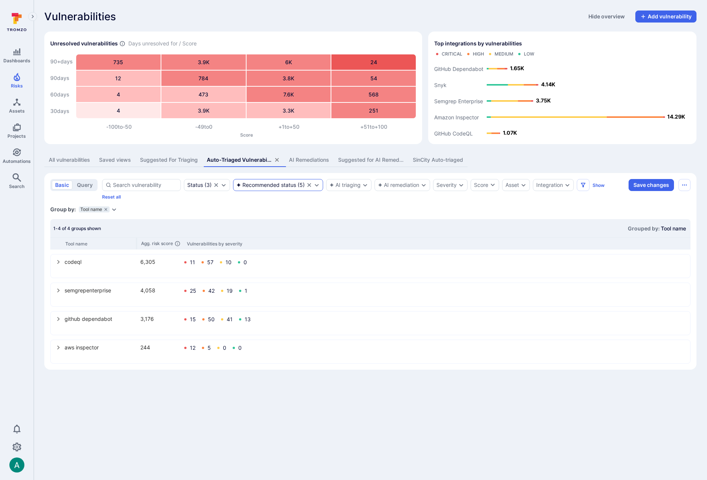
click at [286, 186] on div "Recommended status" at bounding box center [266, 185] width 60 height 6
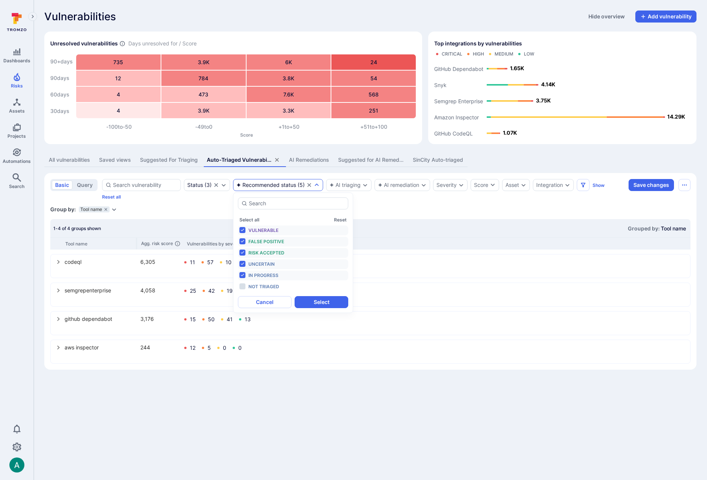
drag, startPoint x: 413, startPoint y: 206, endPoint x: 217, endPoint y: 233, distance: 197.7
click at [412, 206] on div "Group by: Tool name Select parameter" at bounding box center [370, 210] width 640 height 8
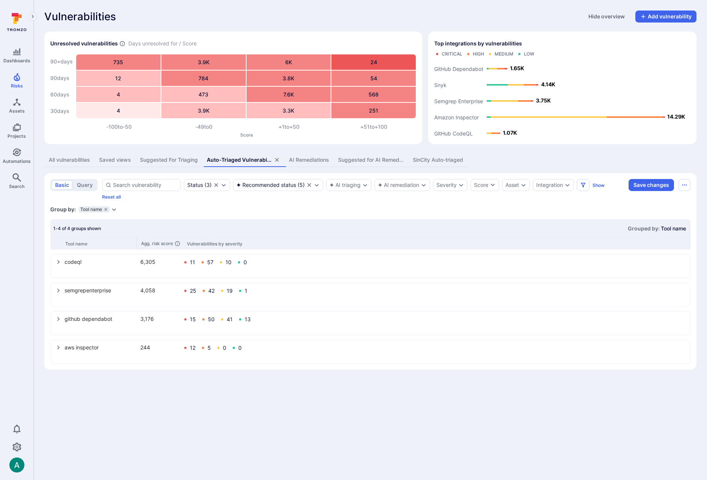
click at [60, 263] on icon "select group" at bounding box center [59, 262] width 6 height 6
click at [59, 261] on icon "select group" at bounding box center [58, 262] width 3 height 4
click at [56, 261] on icon "select group" at bounding box center [59, 262] width 6 height 6
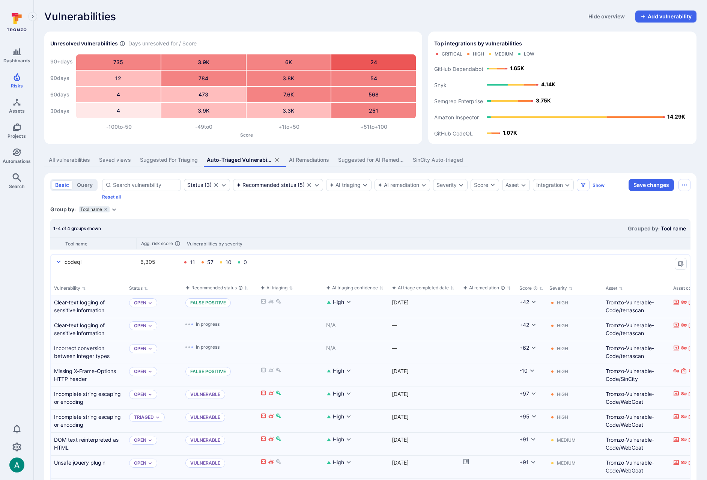
click at [56, 261] on icon "select group" at bounding box center [59, 262] width 6 height 6
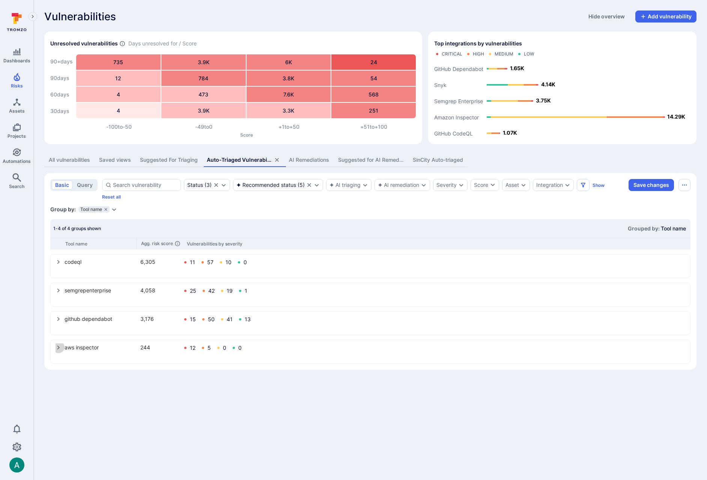
click at [59, 347] on icon "select group" at bounding box center [58, 348] width 3 height 4
